Goal: Information Seeking & Learning: Learn about a topic

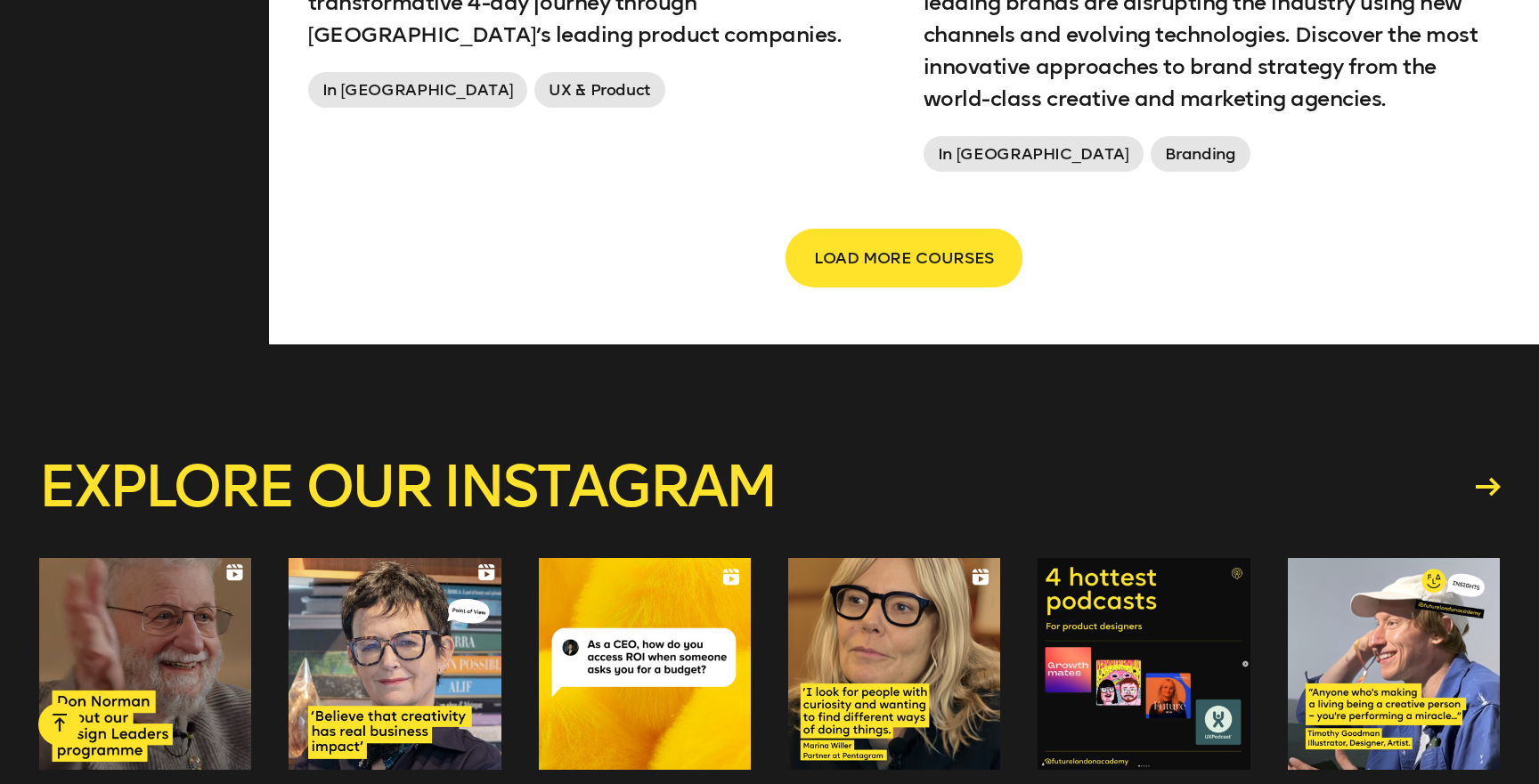
scroll to position [3416, 0]
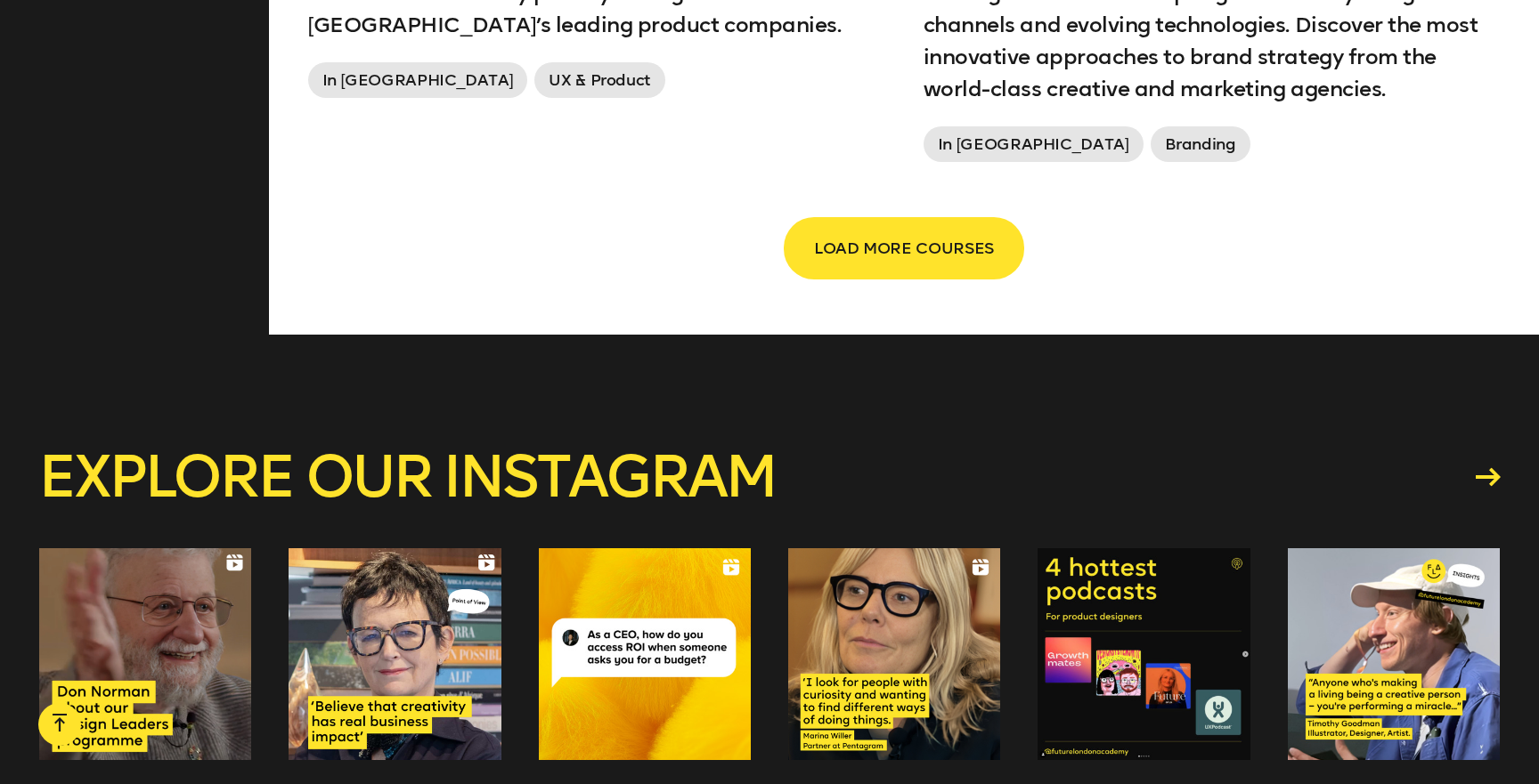
click at [923, 258] on span "LOAD MORE COURSES" at bounding box center [904, 248] width 180 height 34
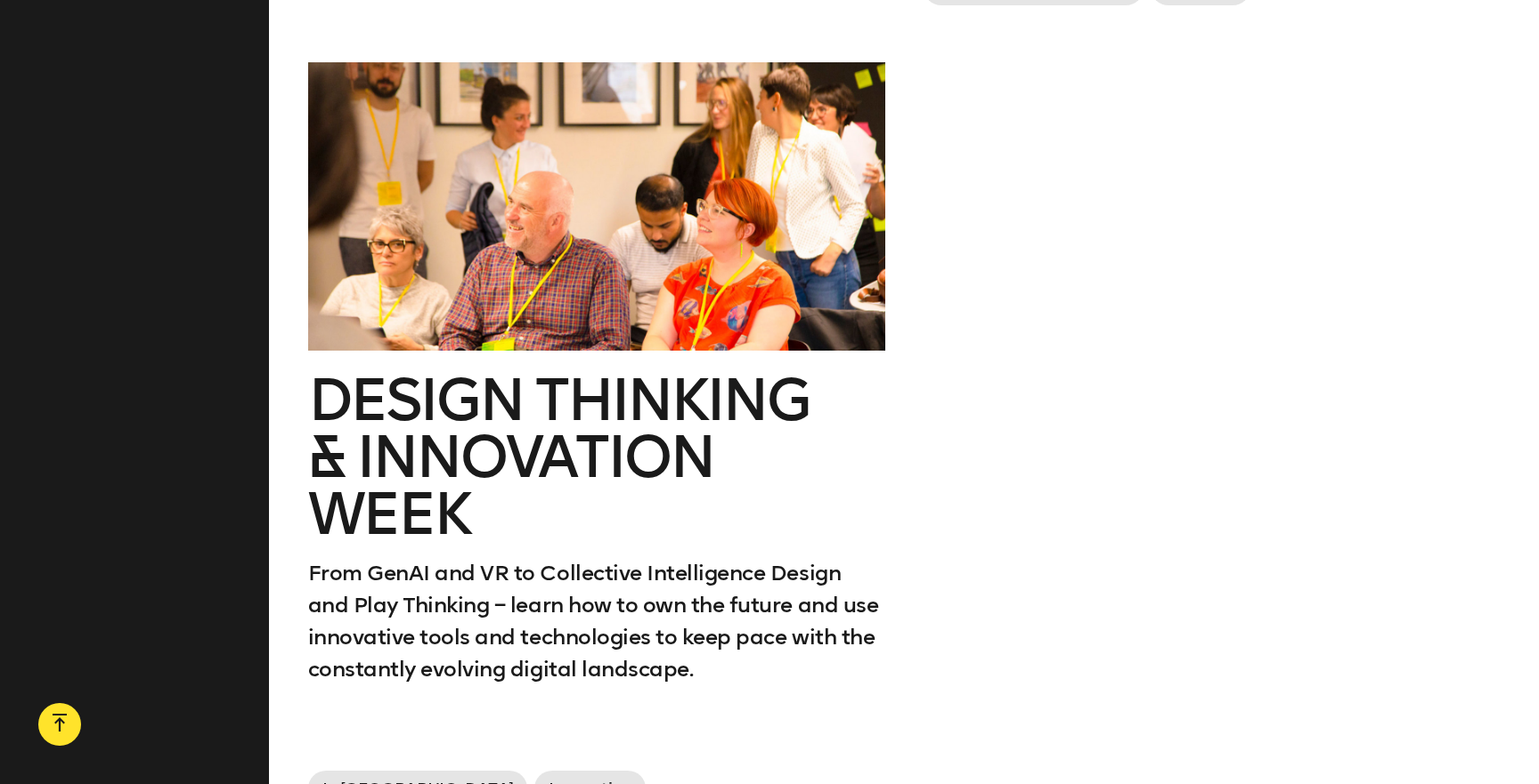
scroll to position [3637, 0]
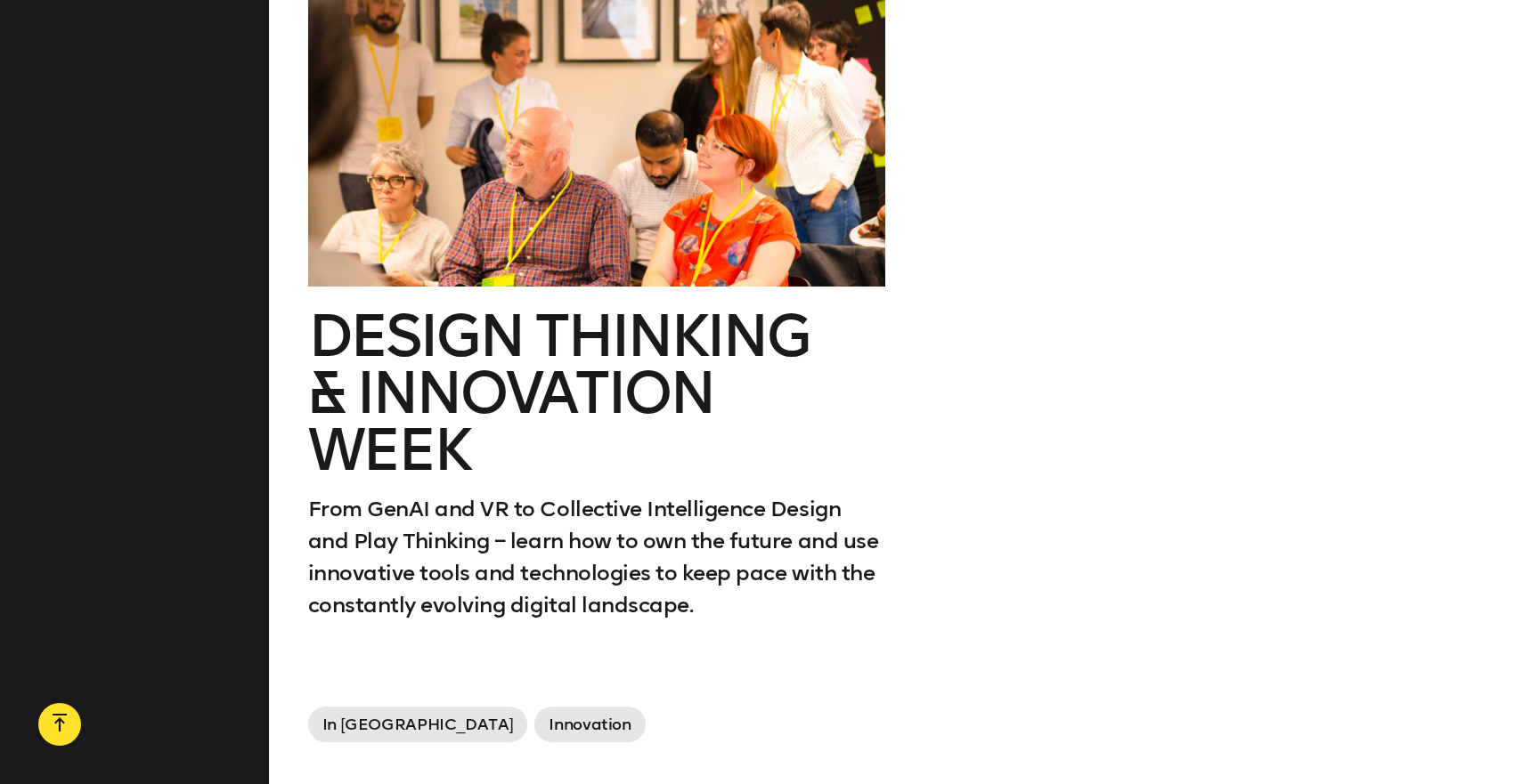
click at [629, 232] on div at bounding box center [596, 142] width 577 height 289
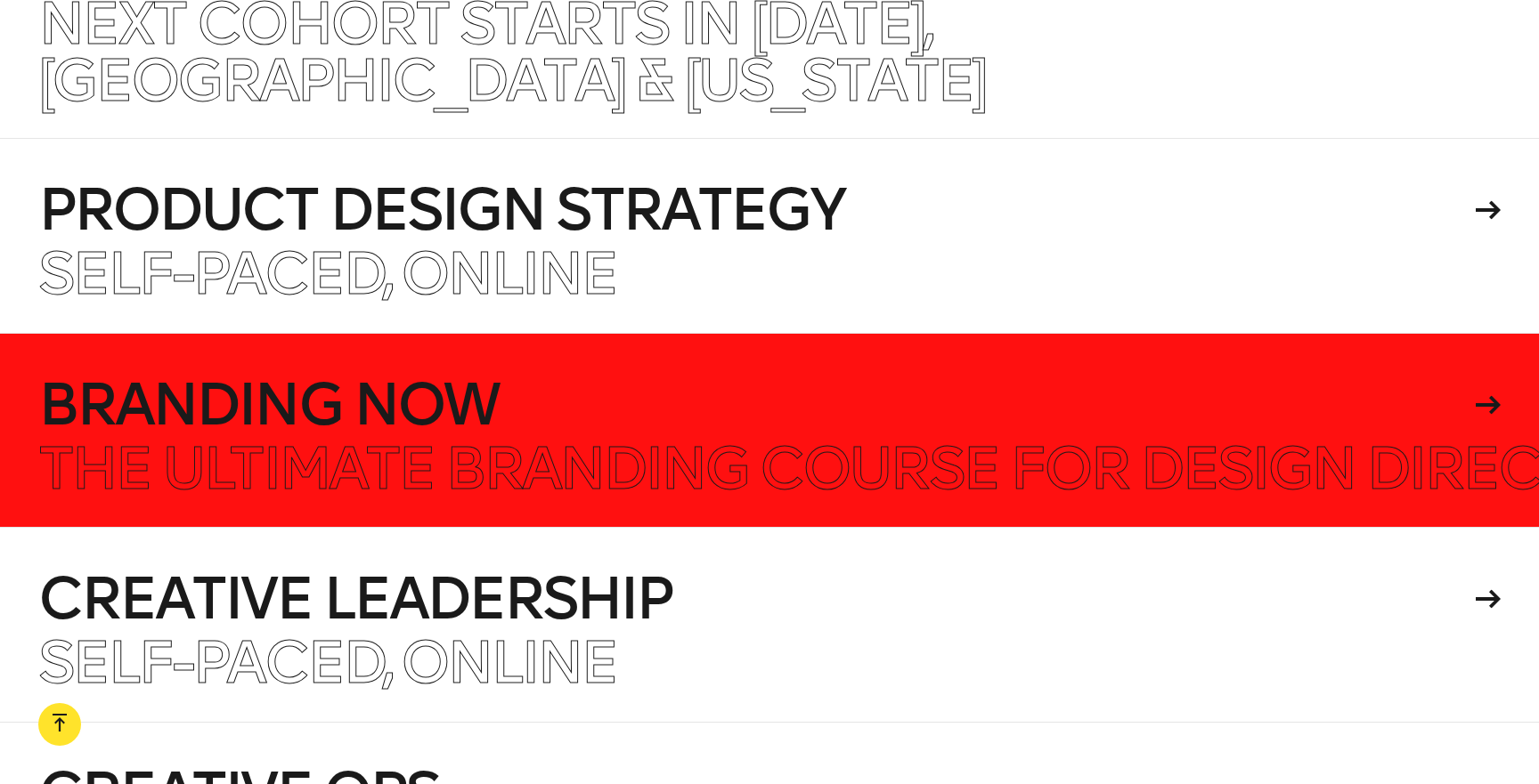
scroll to position [10420, 0]
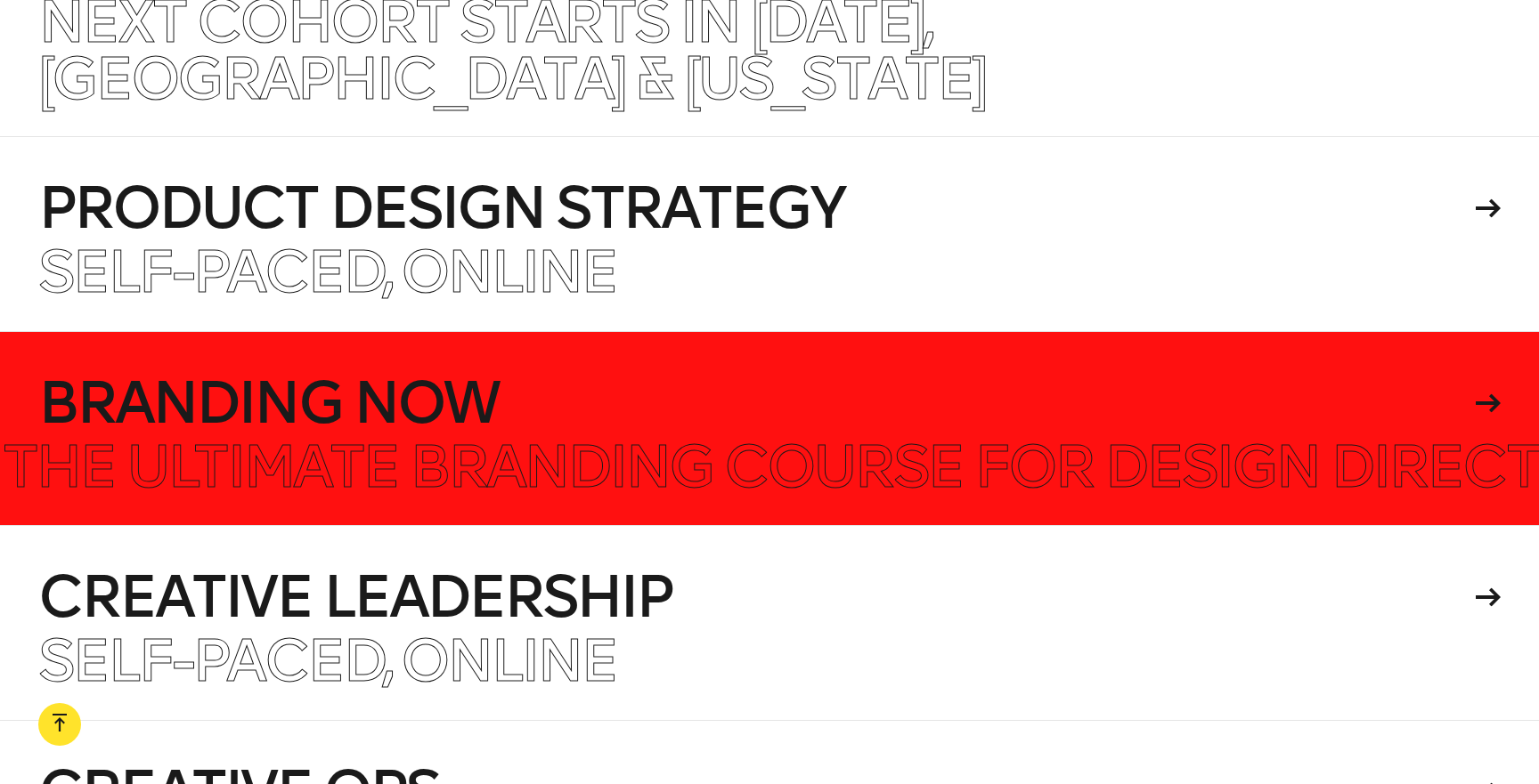
click at [223, 375] on h4 "Branding Now" at bounding box center [754, 403] width 1431 height 57
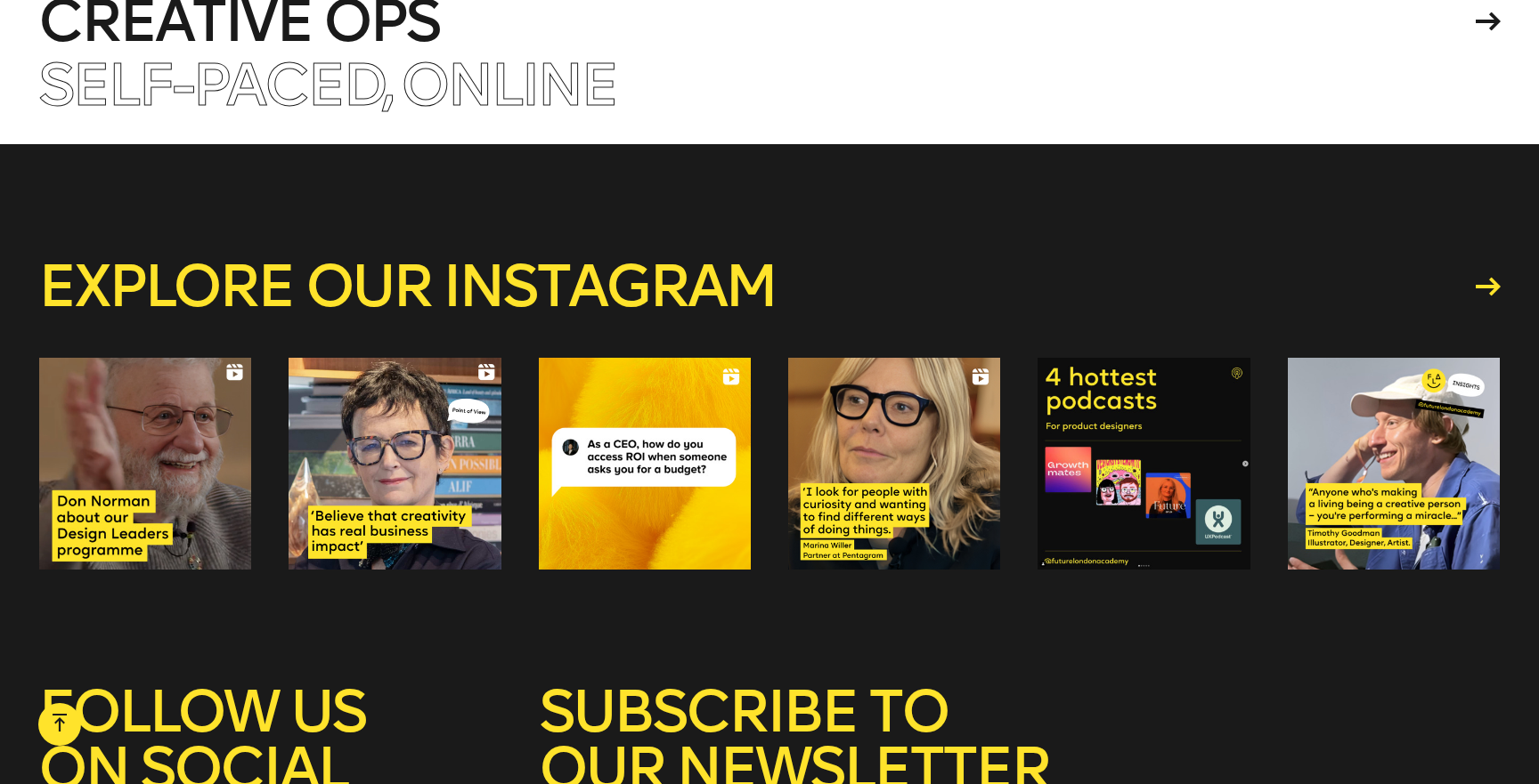
scroll to position [11330, 0]
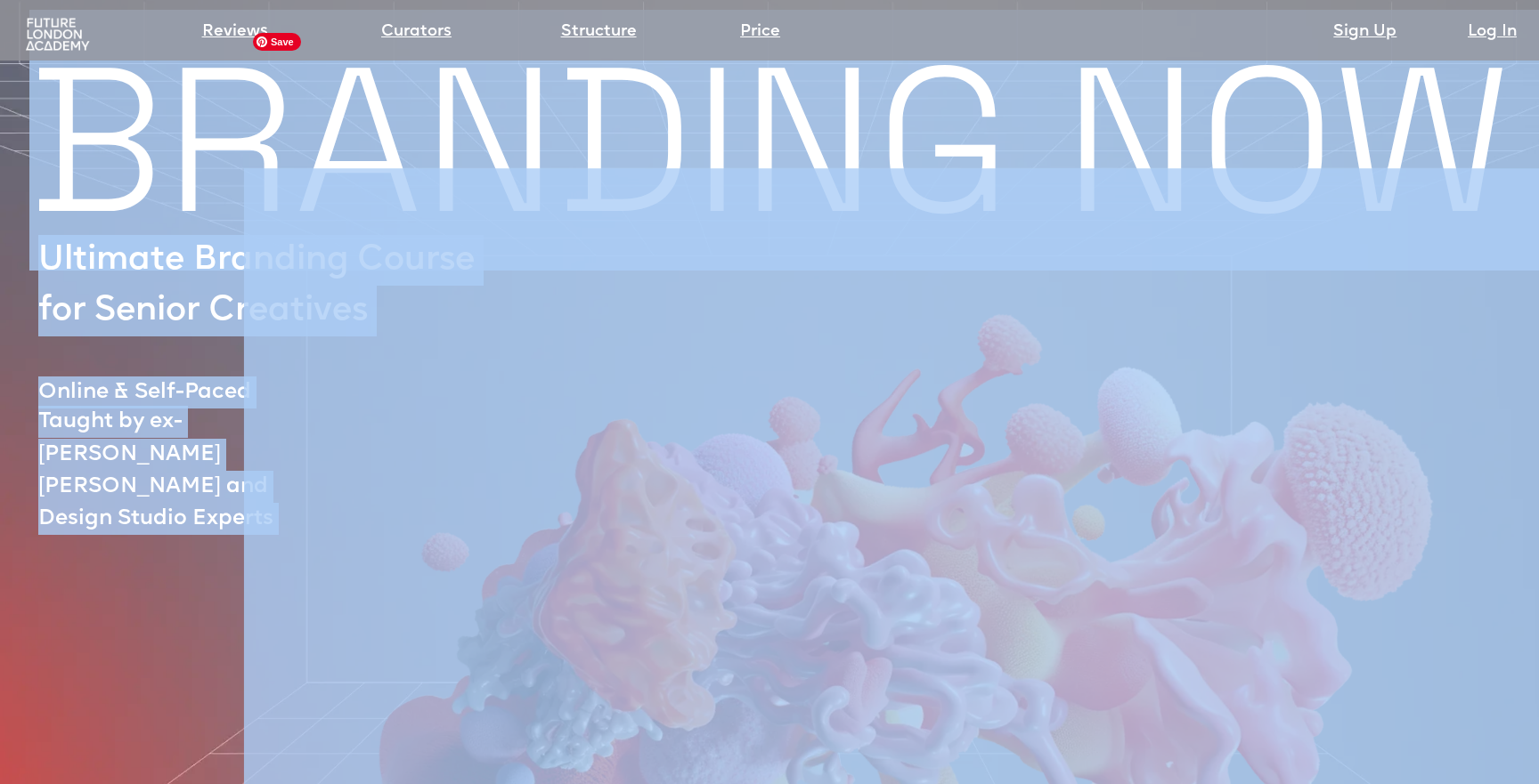
drag, startPoint x: 84, startPoint y: 164, endPoint x: 255, endPoint y: 253, distance: 192.8
click at [255, 253] on div "BRANDING NOW Ultimate Branding Course for Senior Creatives Online & Self-Paced …" at bounding box center [769, 711] width 1539 height 1276
click at [372, 257] on img at bounding box center [891, 536] width 1296 height 894
drag, startPoint x: 336, startPoint y: 352, endPoint x: 354, endPoint y: 344, distance: 19.7
click at [336, 352] on img at bounding box center [891, 536] width 1296 height 894
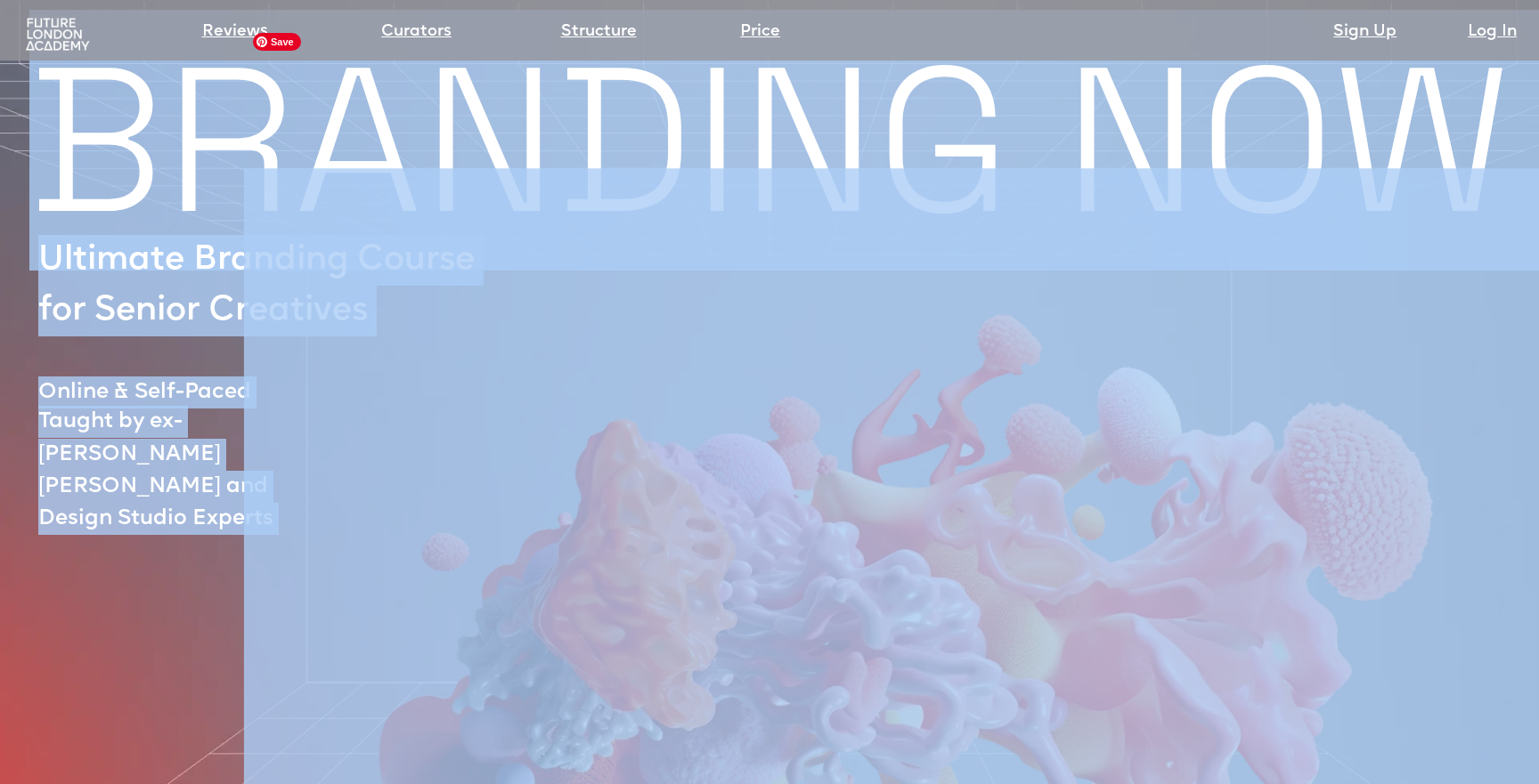
click at [607, 143] on img at bounding box center [891, 536] width 1296 height 894
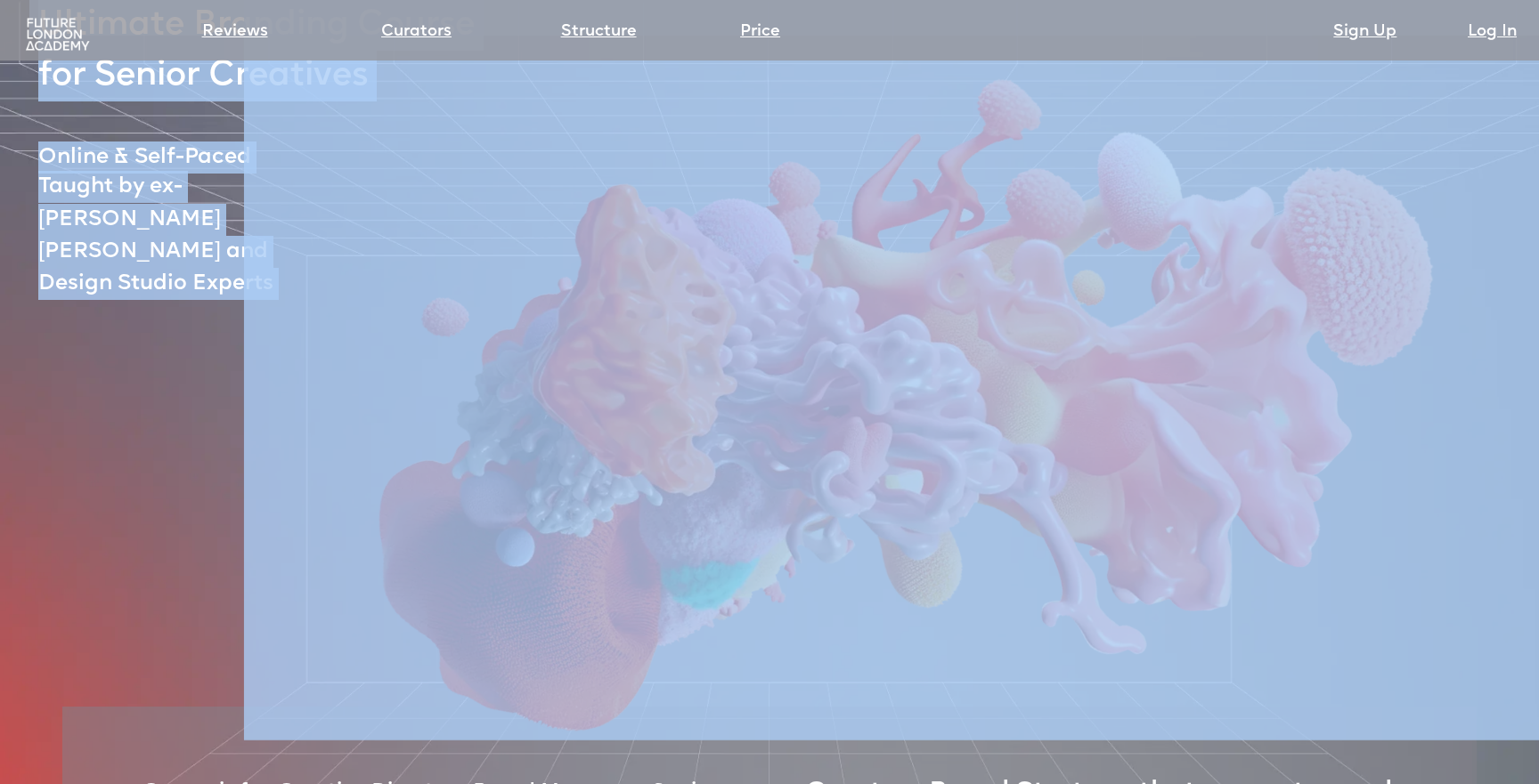
scroll to position [239, 0]
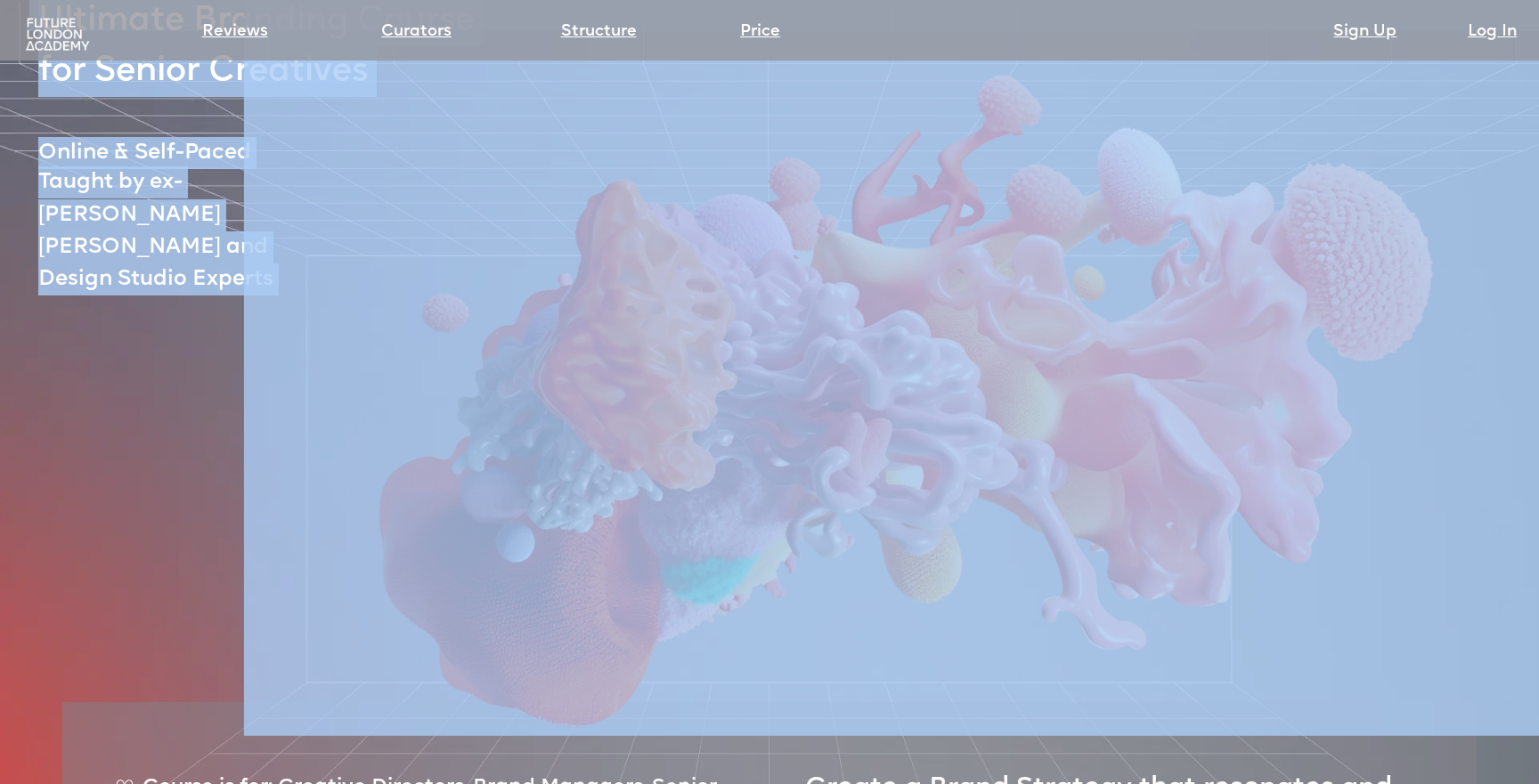
click at [530, 492] on img at bounding box center [891, 297] width 1296 height 894
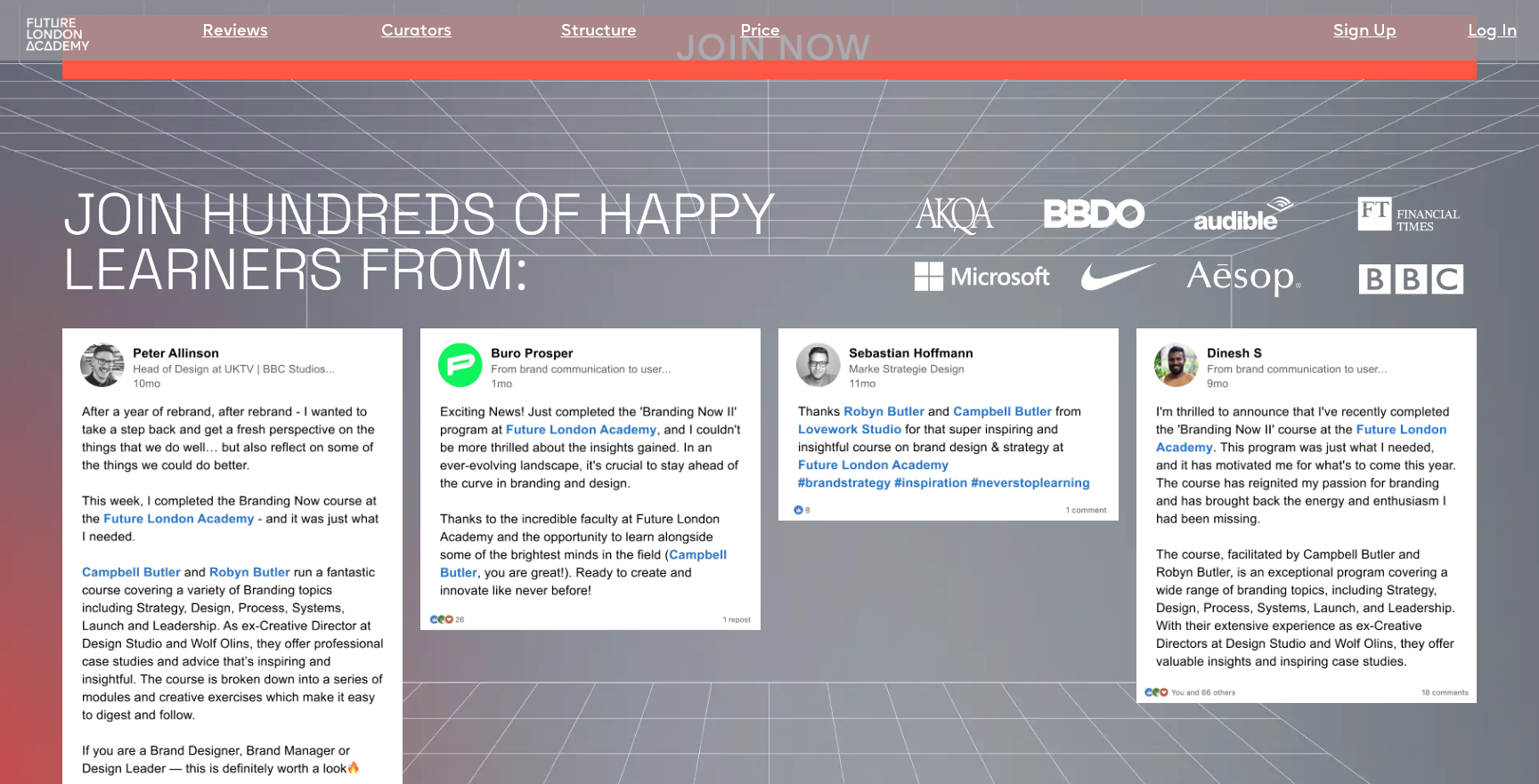
scroll to position [0, 0]
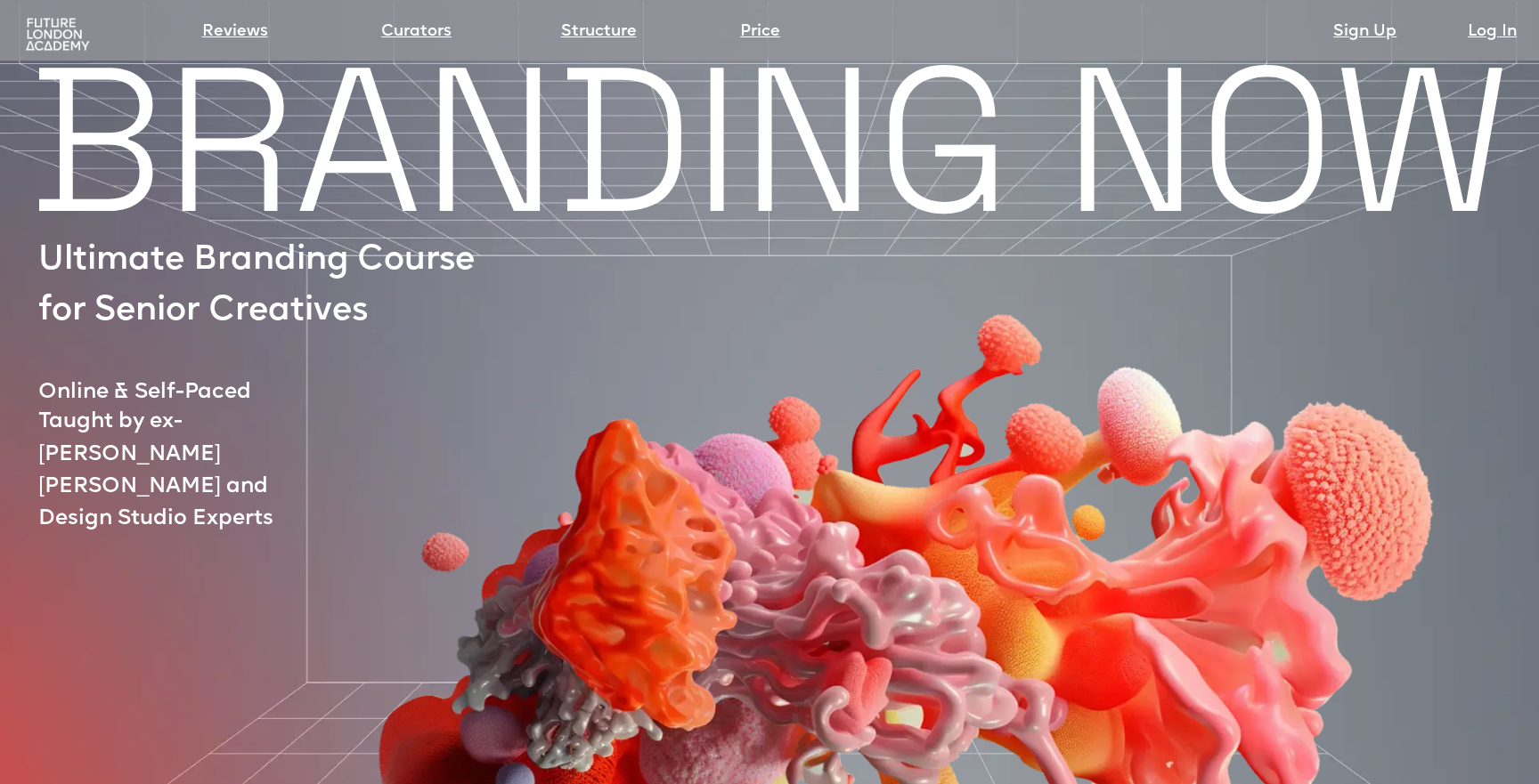
click at [234, 254] on div at bounding box center [852, 571] width 1508 height 806
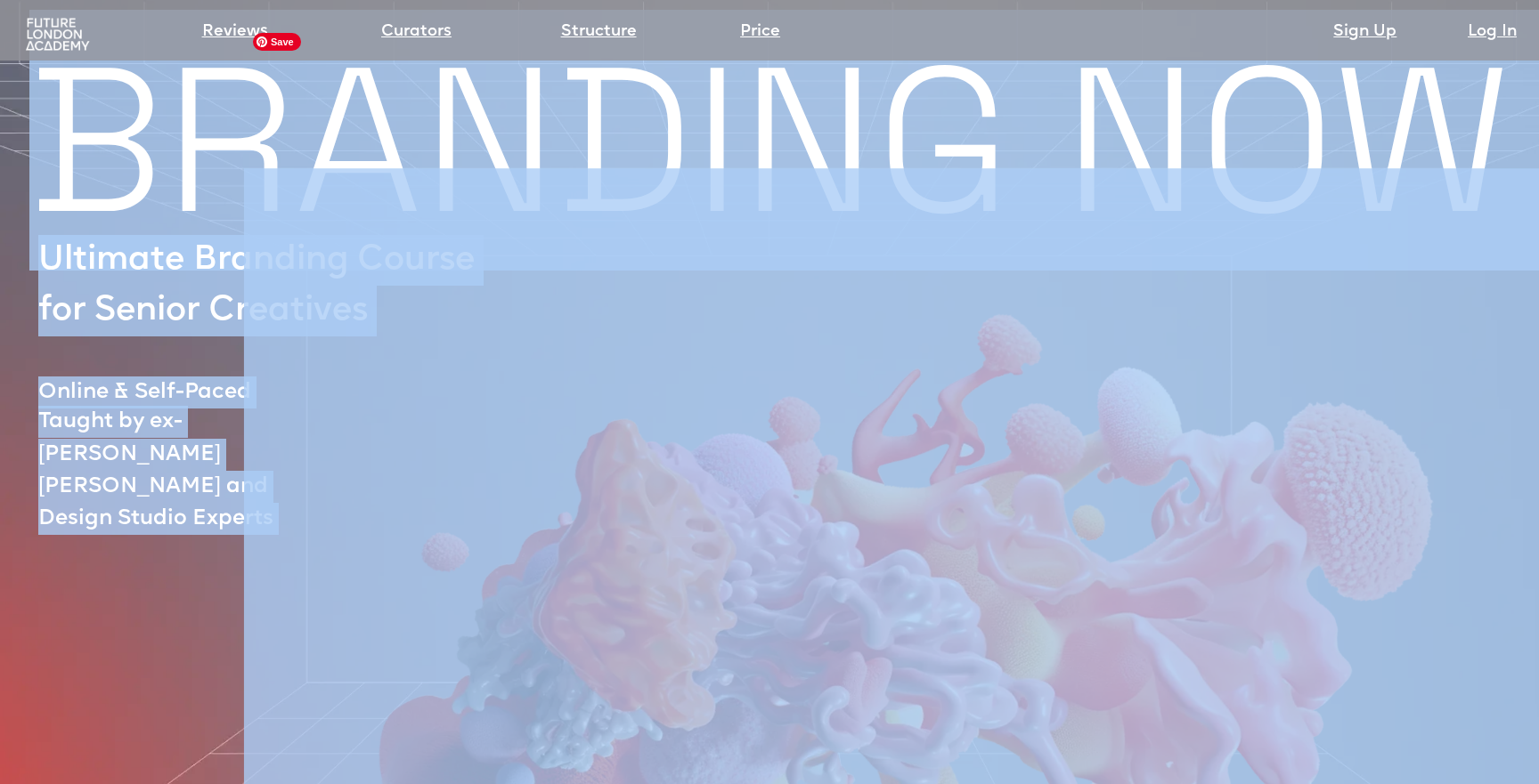
drag, startPoint x: 99, startPoint y: 148, endPoint x: 336, endPoint y: 251, distance: 258.4
click at [336, 251] on div "BRANDING NOW Ultimate Branding Course for Senior Creatives Online & Self-Paced …" at bounding box center [769, 711] width 1539 height 1276
click at [354, 309] on img at bounding box center [891, 536] width 1296 height 894
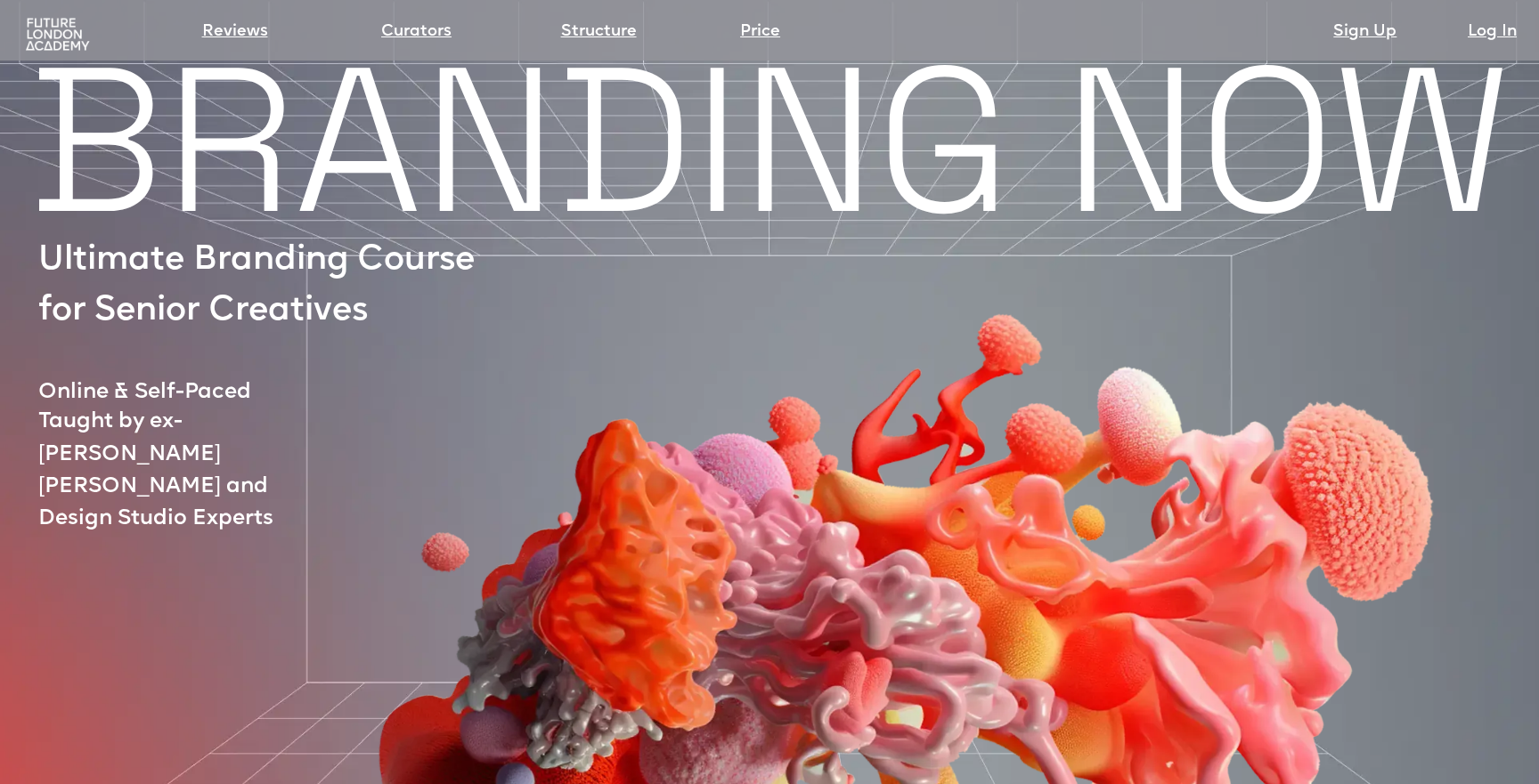
drag, startPoint x: 78, startPoint y: 97, endPoint x: 89, endPoint y: 102, distance: 12.1
click at [79, 97] on h1 "BRANDING NOW" at bounding box center [769, 140] width 1539 height 133
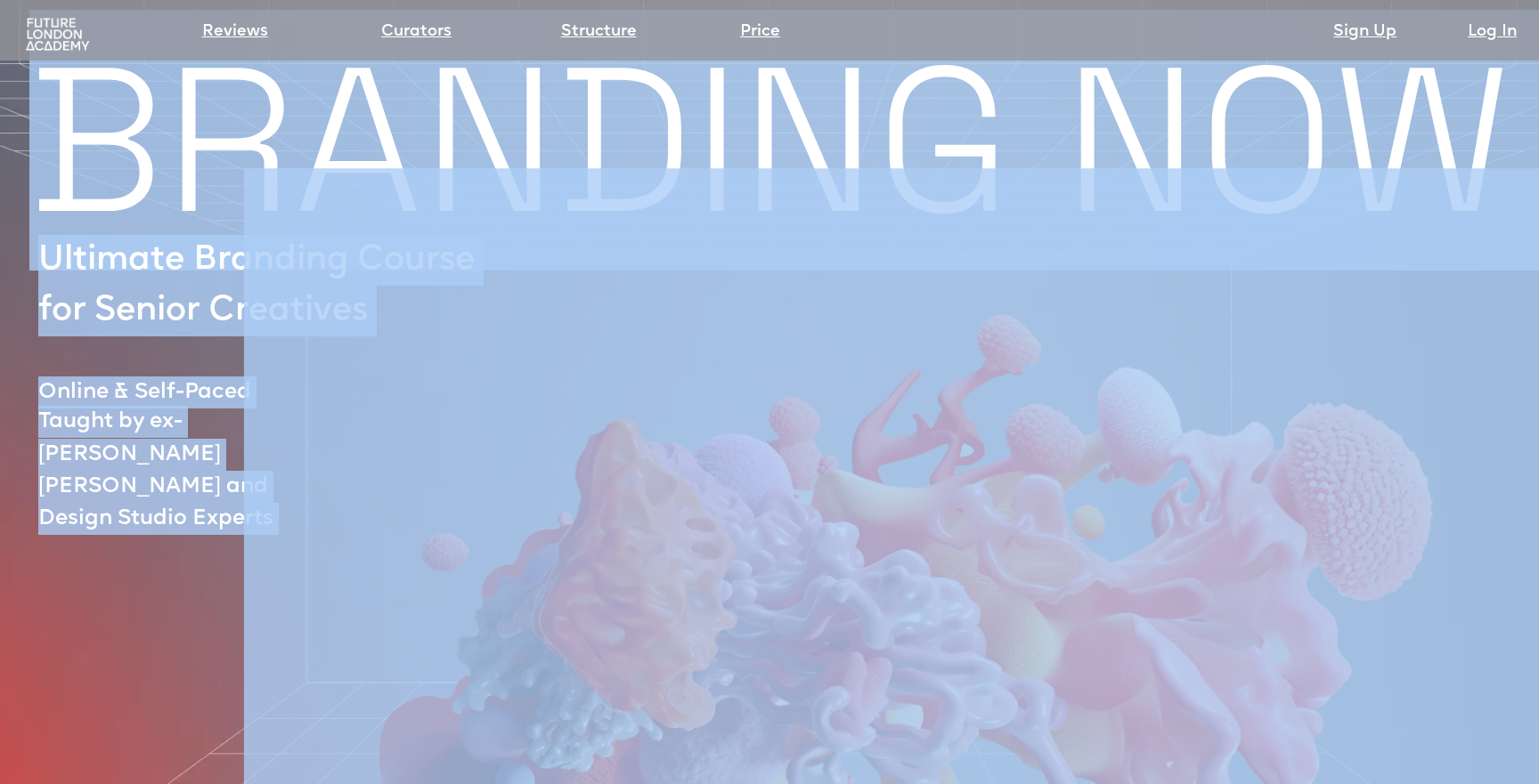
drag, startPoint x: 60, startPoint y: 103, endPoint x: 159, endPoint y: 140, distance: 105.7
click at [159, 140] on div "BRANDING NOW Ultimate Branding Course for Senior Creatives Online & Self-Paced …" at bounding box center [769, 711] width 1539 height 1276
click at [171, 168] on div at bounding box center [852, 571] width 1508 height 806
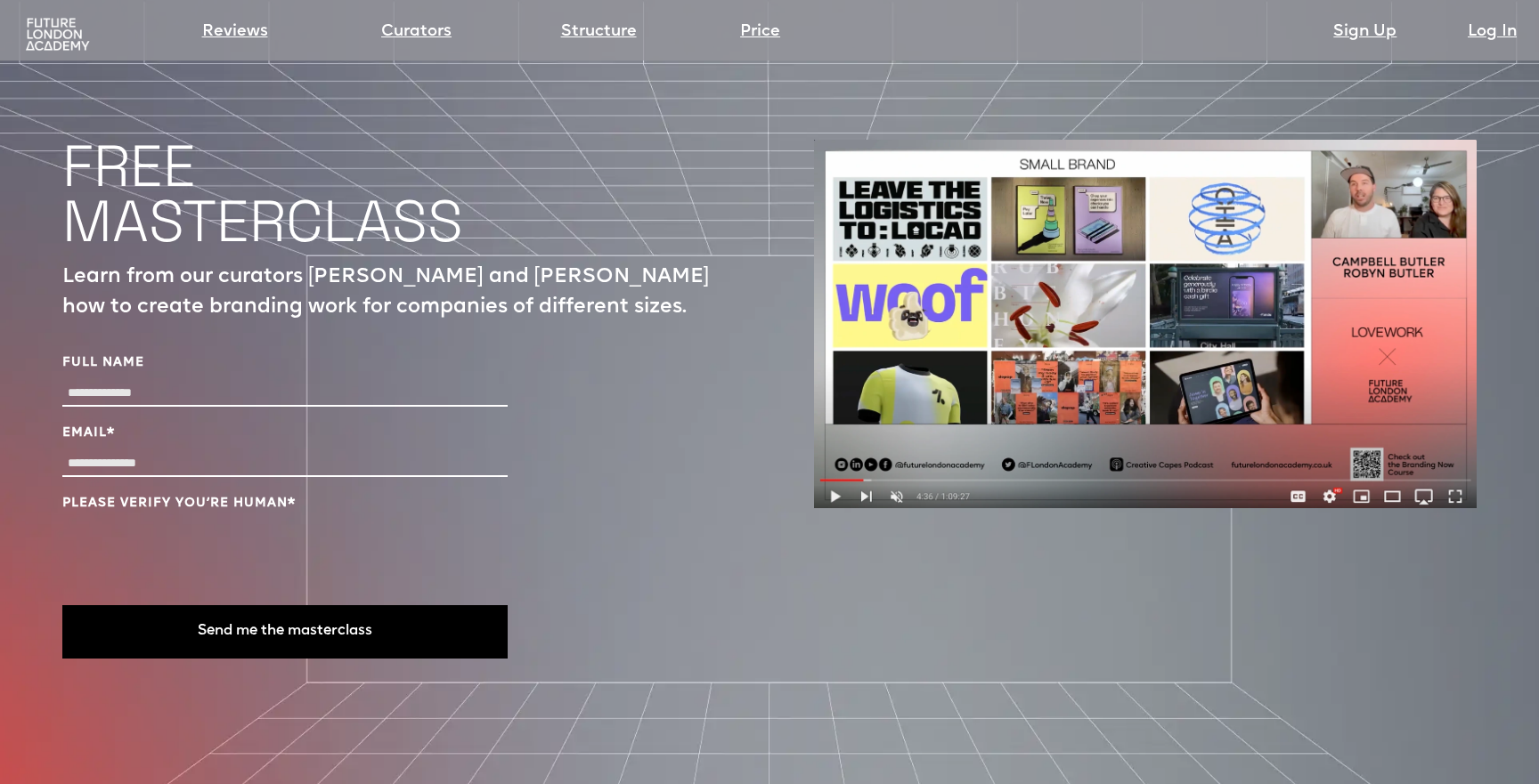
scroll to position [6108, 0]
